Goal: Find specific page/section

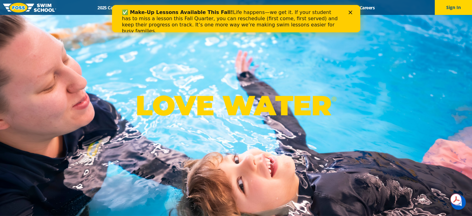
click at [165, 6] on div "✅ Make-Up Lessons Available This Fall! Life happens—we get it. If your student …" at bounding box center [236, 18] width 248 height 27
click at [161, 62] on div "LOVE WATER ®" at bounding box center [236, 108] width 472 height 216
click at [172, 50] on div "LOVE WATER ®" at bounding box center [236, 108] width 472 height 216
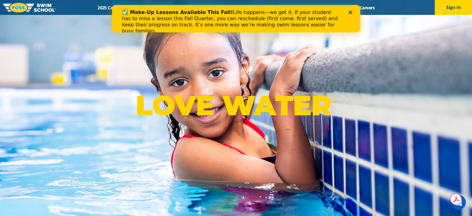
click at [349, 11] on icon "Close" at bounding box center [350, 13] width 4 height 4
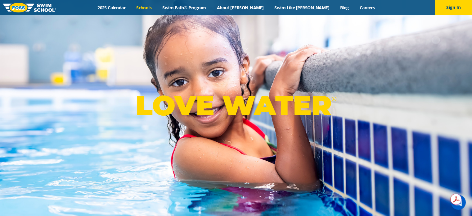
click at [157, 5] on link "Schools" at bounding box center [144, 8] width 26 height 6
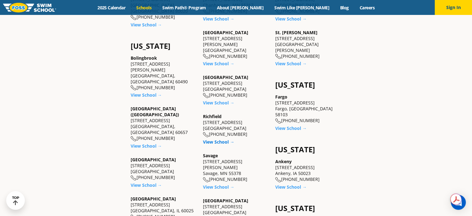
scroll to position [373, 0]
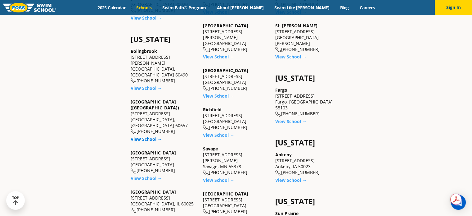
click at [145, 136] on link "View School →" at bounding box center [146, 139] width 31 height 6
